Goal: Navigation & Orientation: Go to known website

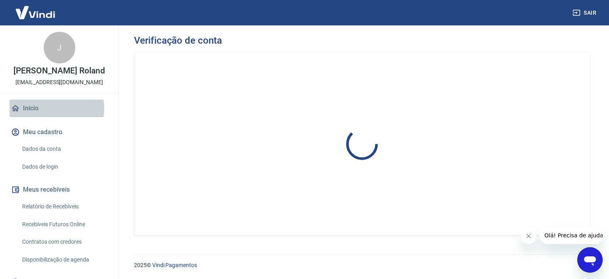
click at [56, 108] on link "Início" at bounding box center [60, 108] width 100 height 17
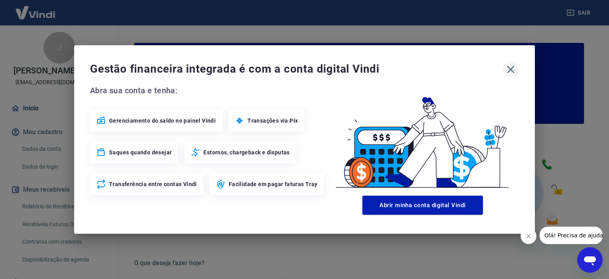
click at [510, 77] on button "button" at bounding box center [510, 69] width 17 height 17
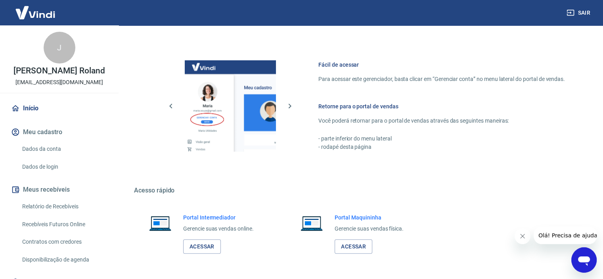
scroll to position [429, 0]
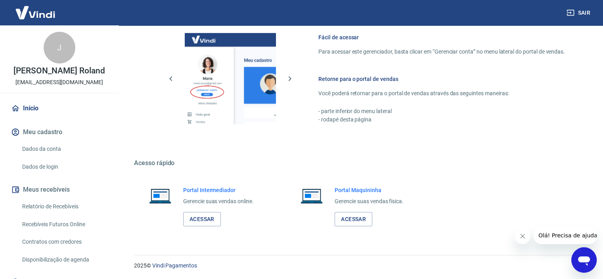
click at [213, 226] on div "Portal Intermediador Gerencie suas vendas online. Acessar" at bounding box center [207, 205] width 147 height 59
click at [205, 213] on link "Acessar" at bounding box center [202, 219] width 38 height 15
